Goal: Task Accomplishment & Management: Manage account settings

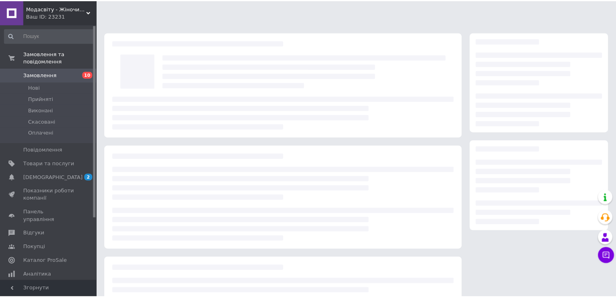
scroll to position [65, 0]
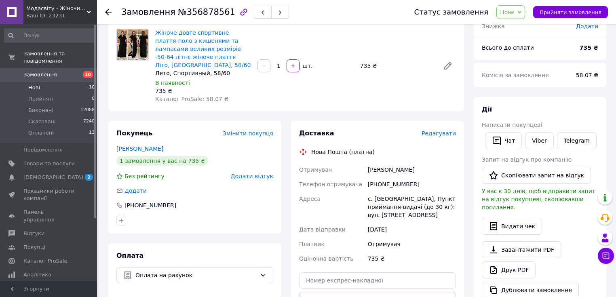
click at [32, 84] on span "Нові" at bounding box center [34, 87] width 12 height 7
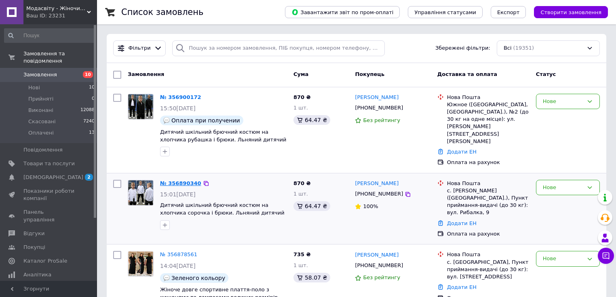
click at [171, 180] on link "№ 356890340" at bounding box center [180, 183] width 41 height 6
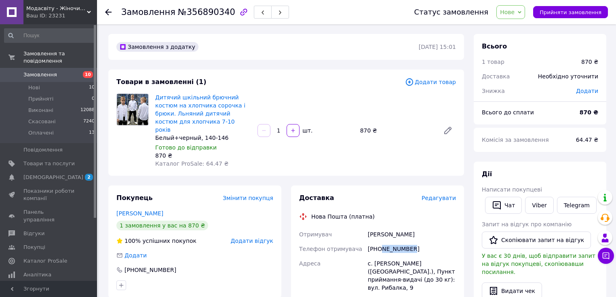
drag, startPoint x: 410, startPoint y: 240, endPoint x: 380, endPoint y: 245, distance: 30.6
click at [380, 245] on div "[PHONE_NUMBER]" at bounding box center [411, 249] width 91 height 15
click at [422, 242] on div "[PHONE_NUMBER]" at bounding box center [411, 249] width 91 height 15
drag, startPoint x: 411, startPoint y: 240, endPoint x: 376, endPoint y: 242, distance: 34.4
click at [376, 242] on div "[PHONE_NUMBER]" at bounding box center [411, 249] width 91 height 15
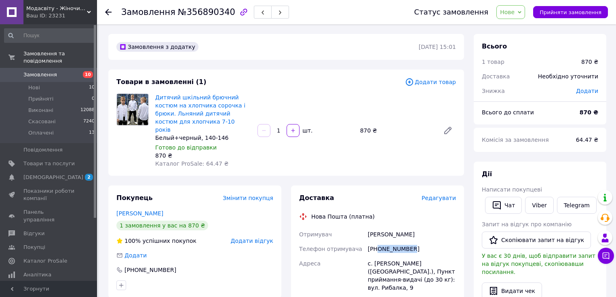
copy div "0962985614"
click at [38, 84] on span "Нові" at bounding box center [34, 87] width 12 height 7
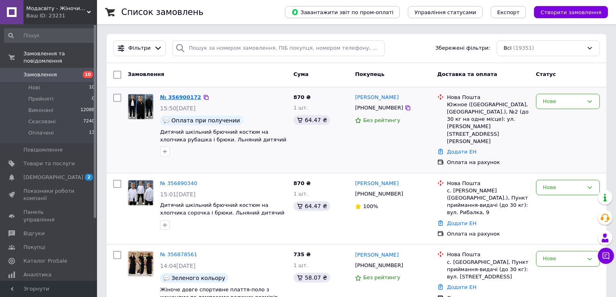
click at [178, 95] on link "№ 356900172" at bounding box center [180, 97] width 41 height 6
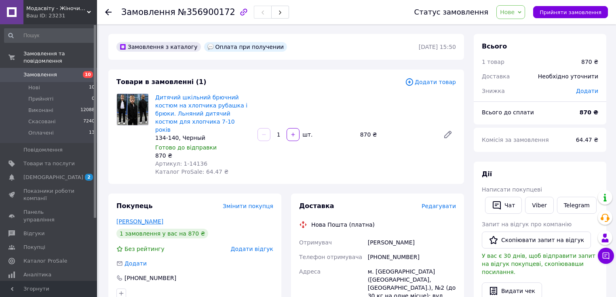
click at [144, 218] on link "[PERSON_NAME]" at bounding box center [139, 221] width 47 height 6
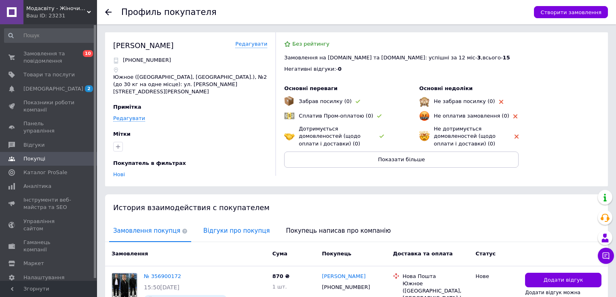
click at [202, 221] on span "Відгуки про покупця" at bounding box center [236, 231] width 74 height 21
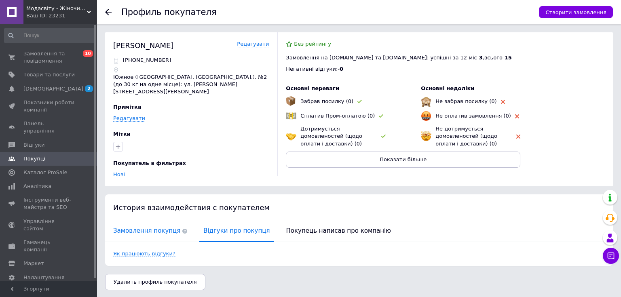
click at [147, 223] on span "Замовлення покупця" at bounding box center [150, 231] width 82 height 21
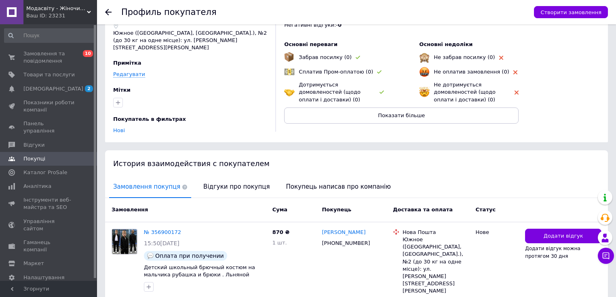
scroll to position [70, 0]
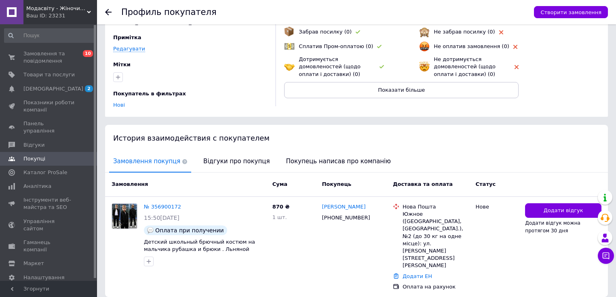
click at [108, 13] on icon at bounding box center [108, 12] width 6 height 6
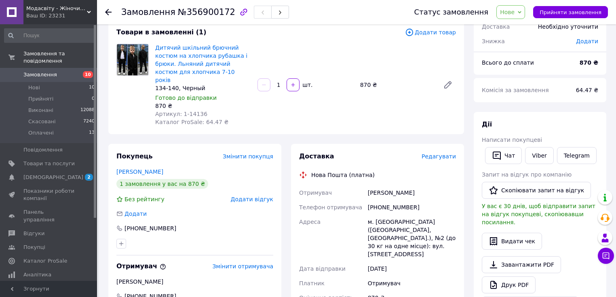
scroll to position [97, 0]
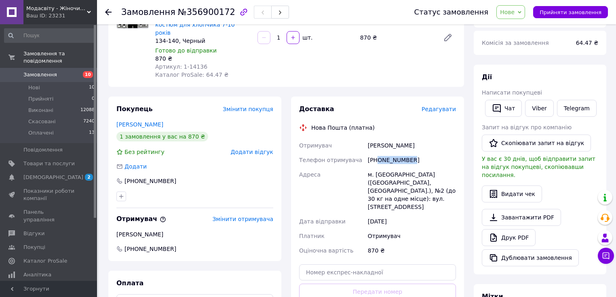
drag, startPoint x: 410, startPoint y: 153, endPoint x: 378, endPoint y: 152, distance: 31.9
click at [378, 153] on div "[PHONE_NUMBER]" at bounding box center [411, 160] width 91 height 15
copy div "0683123501"
click at [36, 84] on span "Нові" at bounding box center [34, 87] width 12 height 7
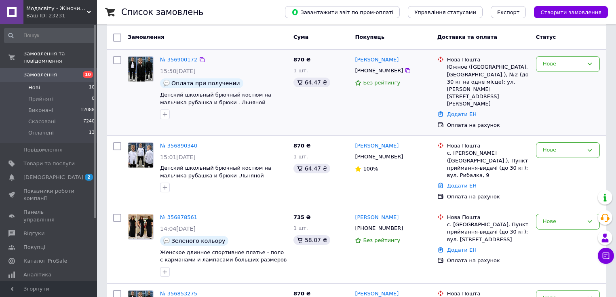
scroll to position [97, 0]
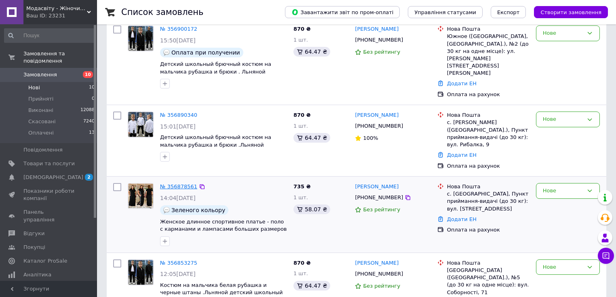
click at [171, 183] on link "№ 356878561" at bounding box center [178, 186] width 37 height 6
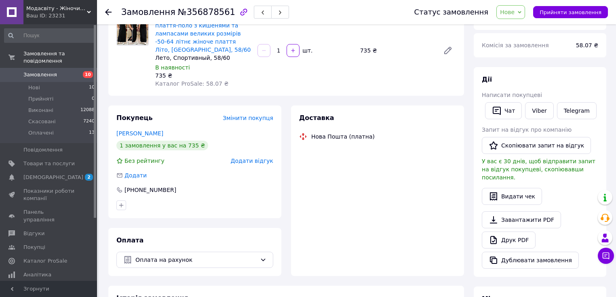
scroll to position [97, 0]
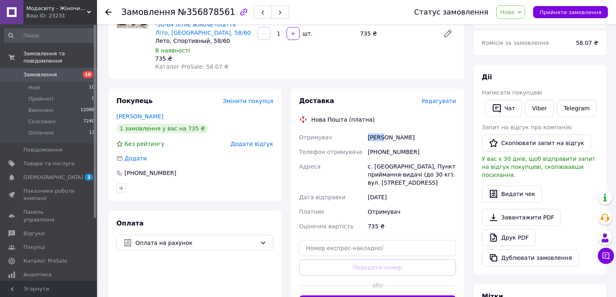
drag, startPoint x: 382, startPoint y: 140, endPoint x: 369, endPoint y: 143, distance: 13.8
click at [369, 143] on div "[PERSON_NAME]" at bounding box center [411, 137] width 91 height 15
copy div "Каюк"
drag, startPoint x: 405, startPoint y: 140, endPoint x: 384, endPoint y: 136, distance: 21.9
click at [384, 136] on div "[PERSON_NAME]" at bounding box center [411, 137] width 91 height 15
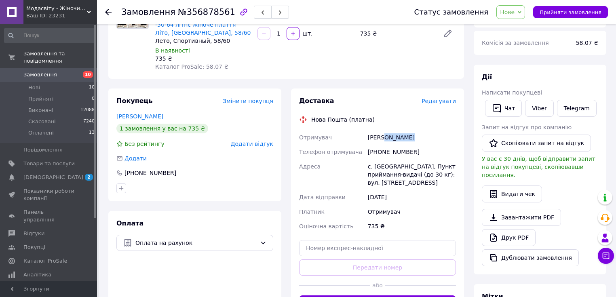
copy div "Світлана"
drag, startPoint x: 409, startPoint y: 152, endPoint x: 376, endPoint y: 154, distance: 33.2
click at [376, 154] on div "[PHONE_NUMBER]" at bounding box center [411, 152] width 91 height 15
copy div "0967251690"
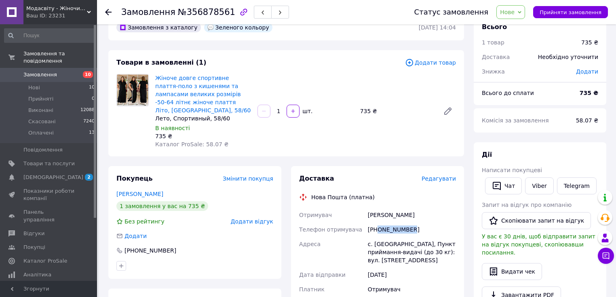
scroll to position [0, 0]
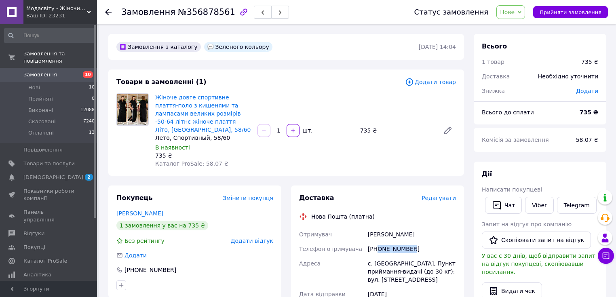
click at [514, 15] on span "Нове" at bounding box center [507, 12] width 15 height 6
click at [515, 67] on li "Оплачено" at bounding box center [515, 65] width 37 height 12
click at [41, 82] on li "Нові 10" at bounding box center [49, 87] width 99 height 11
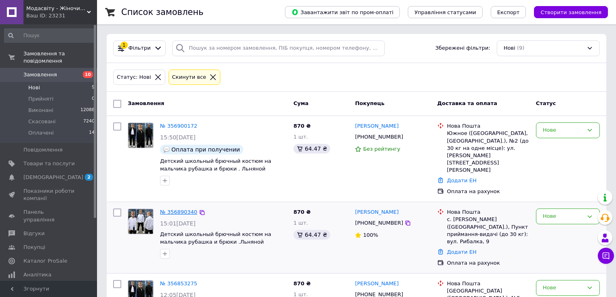
click at [190, 209] on link "№ 356890340" at bounding box center [178, 212] width 37 height 6
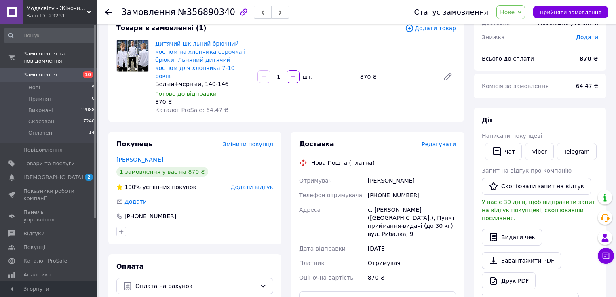
scroll to position [65, 0]
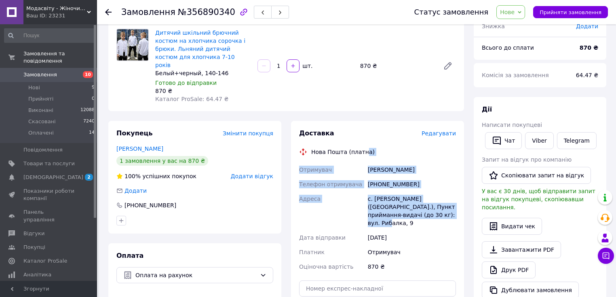
drag, startPoint x: 418, startPoint y: 208, endPoint x: 360, endPoint y: 145, distance: 85.5
click at [360, 145] on div "Доставка Редагувати Нова Пошта (платна) Отримувач [PERSON_NAME] Телефон отримув…" at bounding box center [377, 240] width 157 height 223
click at [417, 208] on div "с. [PERSON_NAME] ([GEOGRAPHIC_DATA].), Пункт приймання-видачі (до 30 кг): вул. …" at bounding box center [411, 211] width 91 height 39
drag, startPoint x: 417, startPoint y: 208, endPoint x: 369, endPoint y: 165, distance: 64.7
click at [369, 165] on div "Отримувач [PERSON_NAME] Телефон отримувача [PHONE_NUMBER] Адреса [PERSON_NAME].…" at bounding box center [377, 218] width 160 height 112
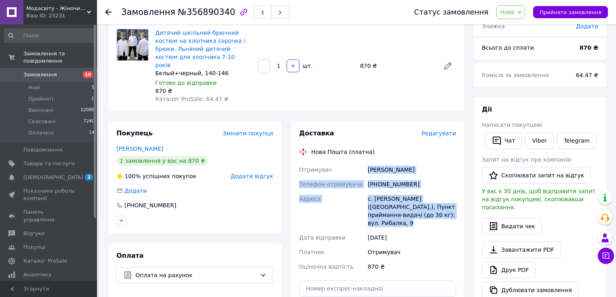
click at [514, 10] on span "Нове" at bounding box center [507, 12] width 15 height 6
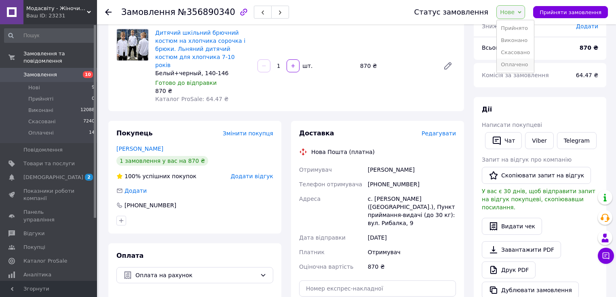
click at [521, 65] on li "Оплачено" at bounding box center [515, 65] width 37 height 12
